Goal: Information Seeking & Learning: Learn about a topic

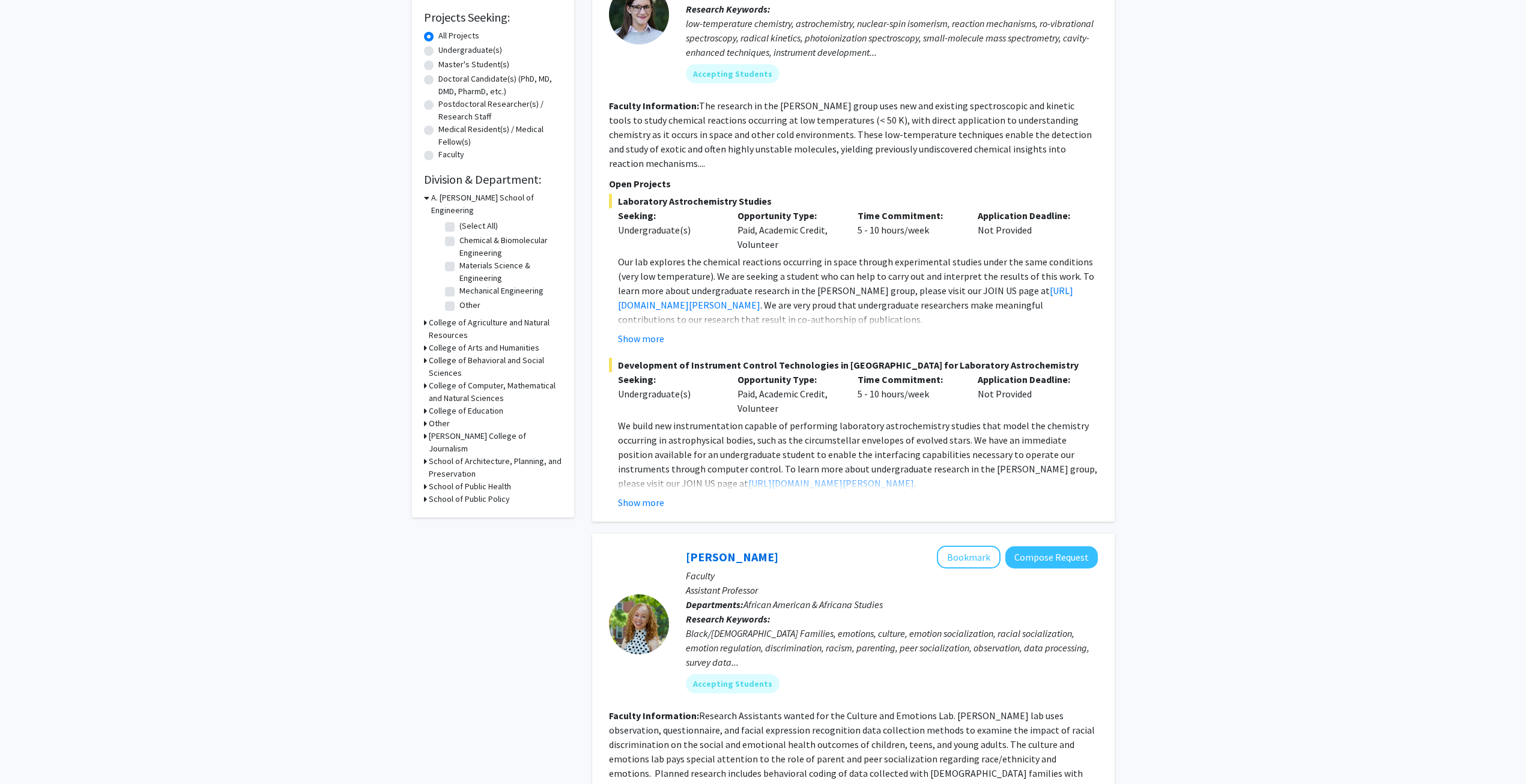
scroll to position [60, 0]
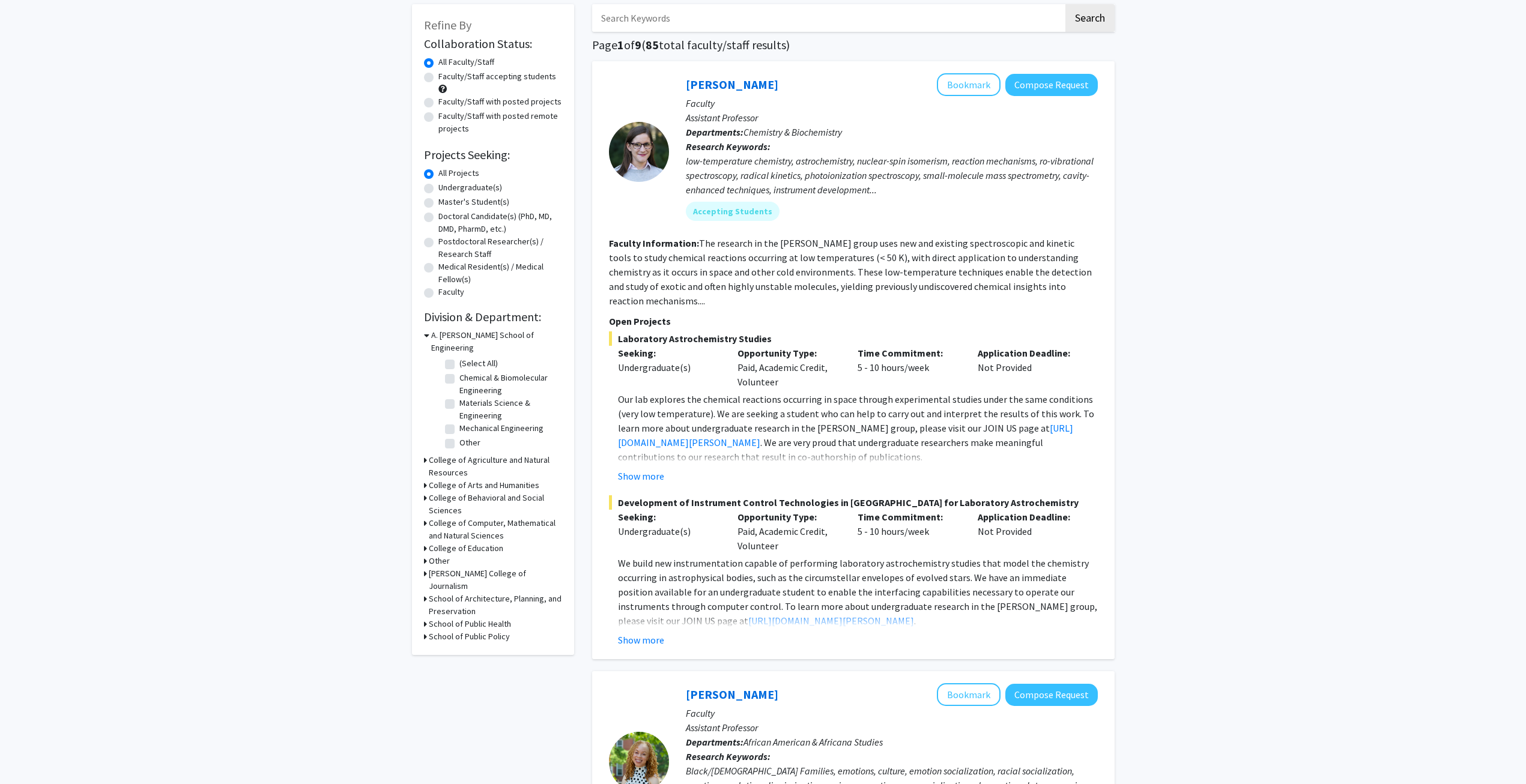
click at [447, 517] on h3 "College of Computer, Mathematical and Natural Sciences" at bounding box center [495, 529] width 134 height 25
click at [459, 545] on label "(Select All)" at bounding box center [478, 551] width 38 height 13
click at [459, 545] on input "(Select All)" at bounding box center [463, 549] width 8 height 8
checkbox input "true"
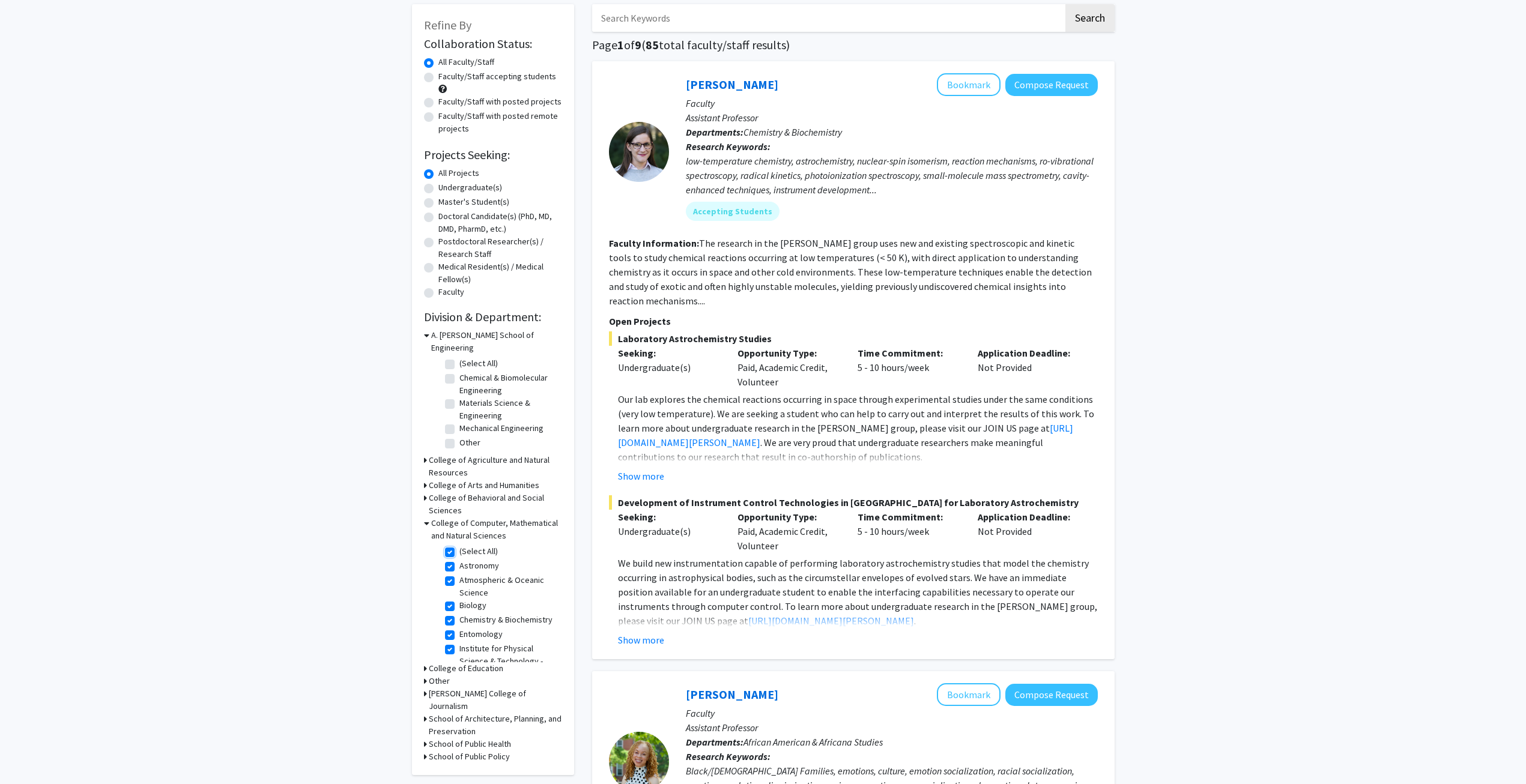
checkbox input "true"
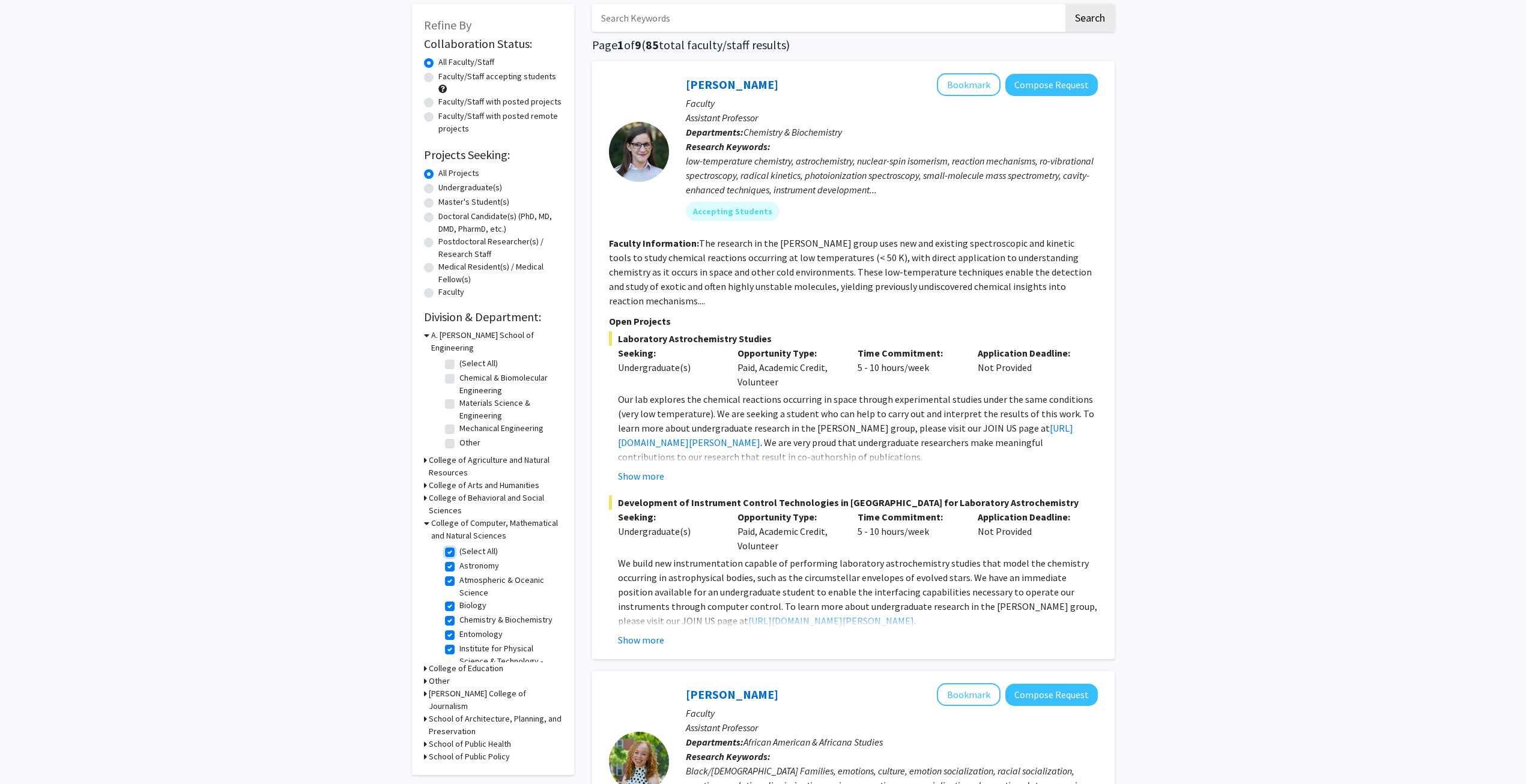
checkbox input "true"
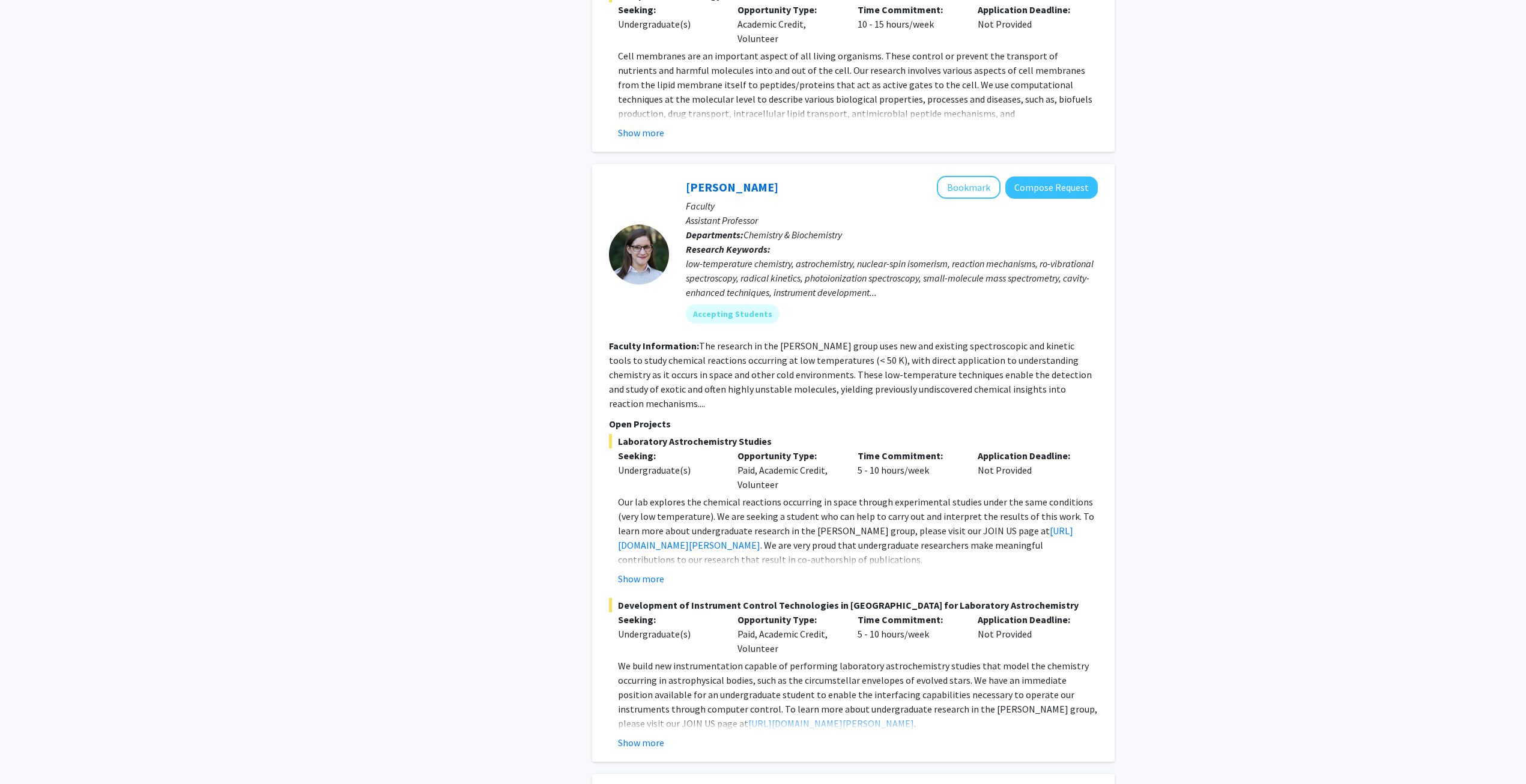
scroll to position [1261, 0]
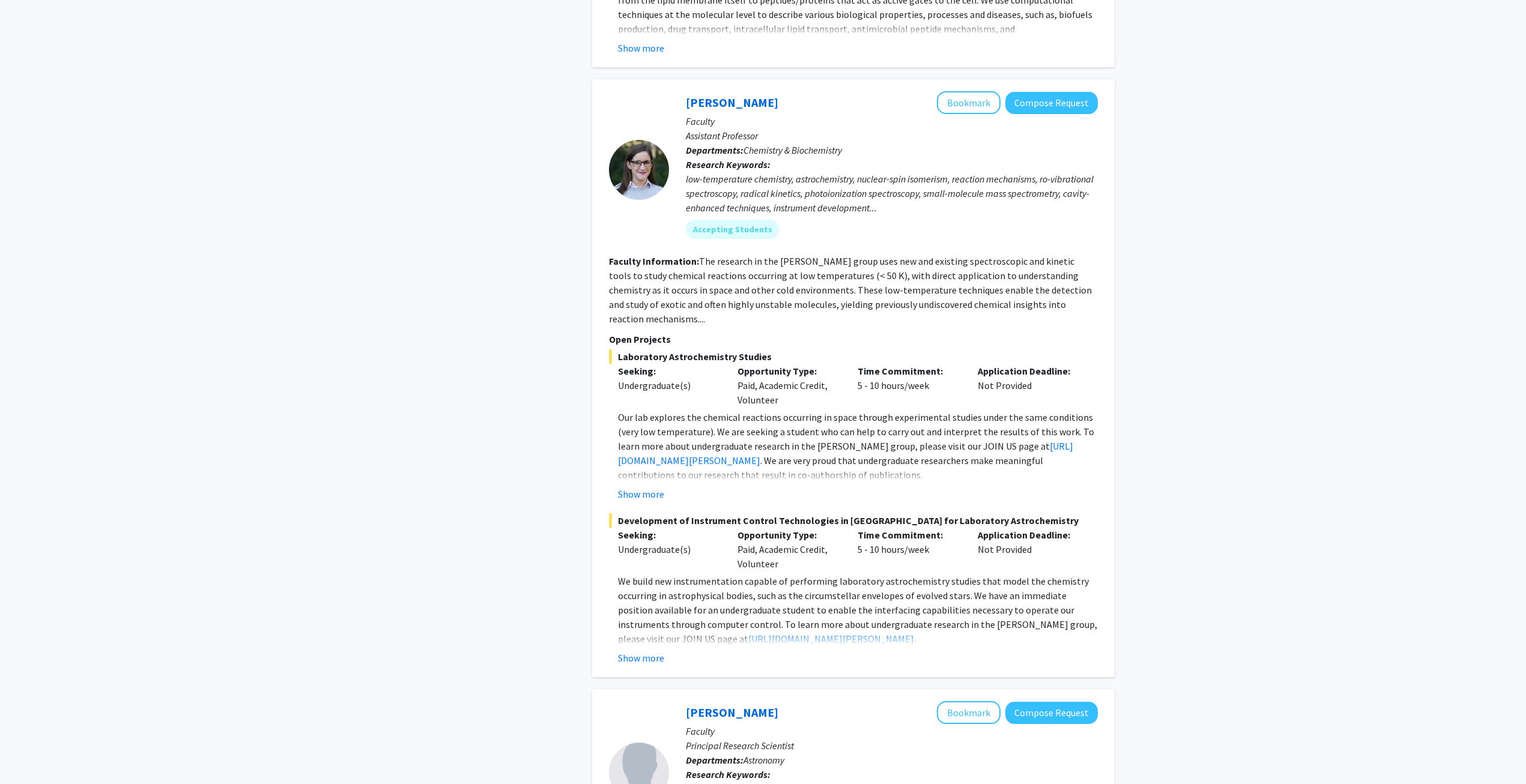
click at [331, 467] on div "Refine By Collaboration Status: Collaboration Status All Faculty/Staff Collabor…" at bounding box center [763, 466] width 1526 height 3367
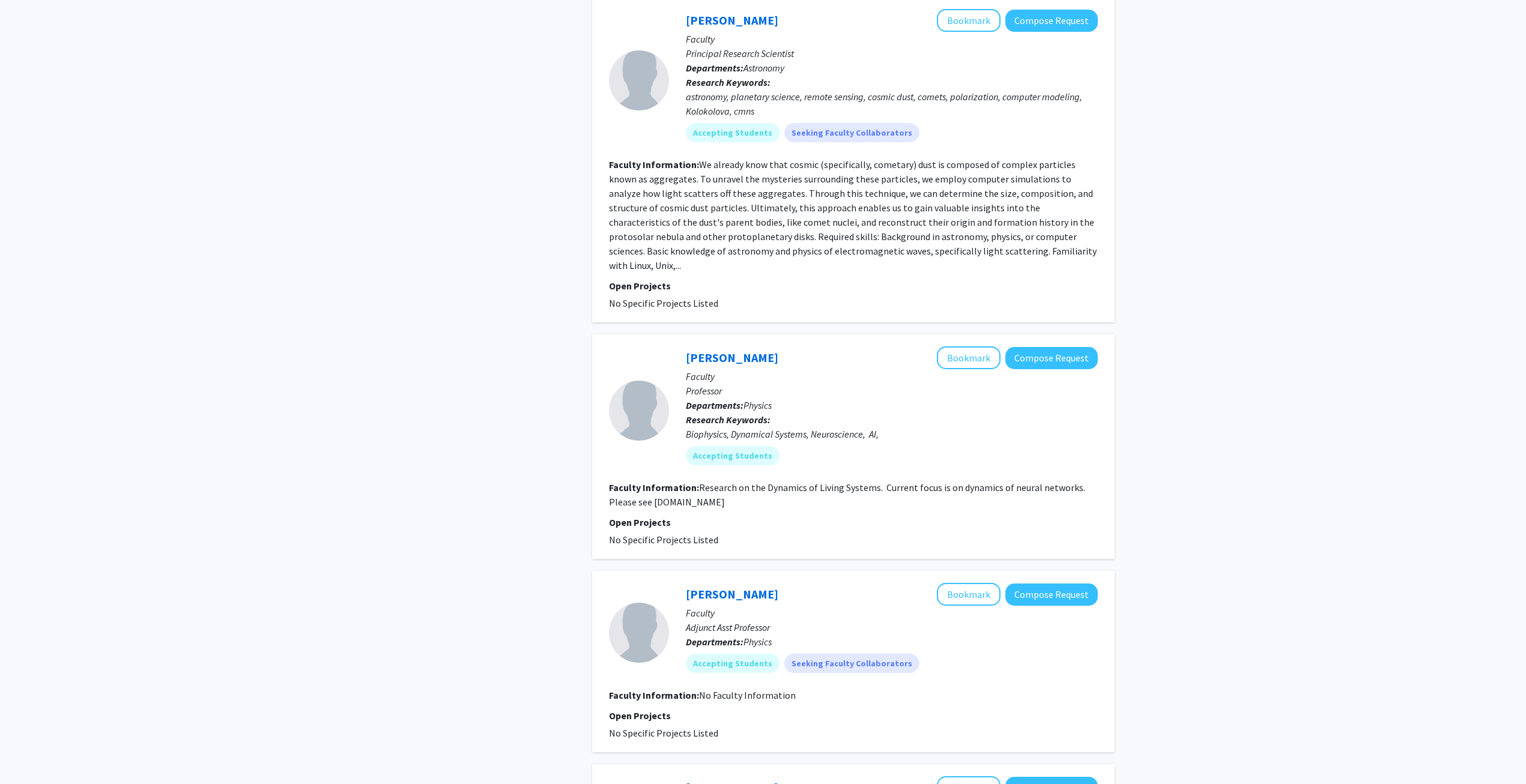
scroll to position [2161, 0]
